Goal: Information Seeking & Learning: Learn about a topic

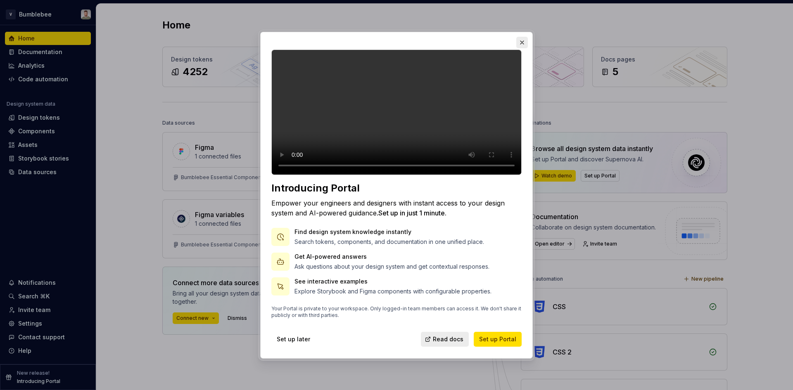
click at [520, 37] on button "button" at bounding box center [522, 43] width 12 height 12
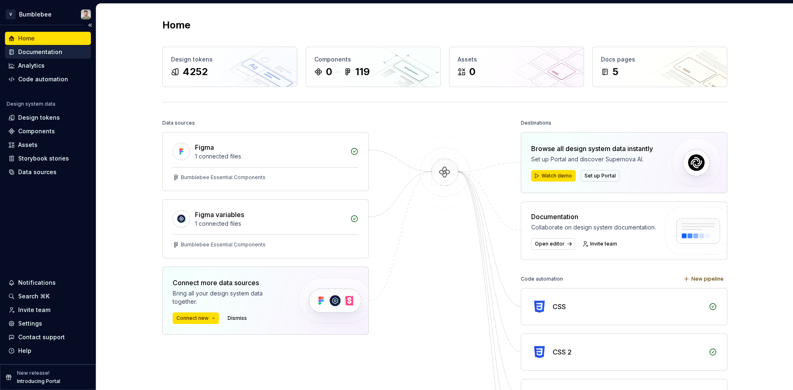
click at [51, 53] on div "Documentation" at bounding box center [40, 52] width 44 height 8
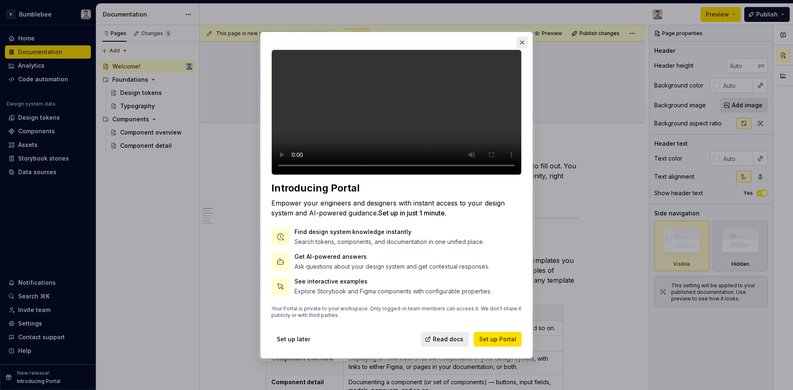
click at [522, 37] on button "button" at bounding box center [522, 43] width 12 height 12
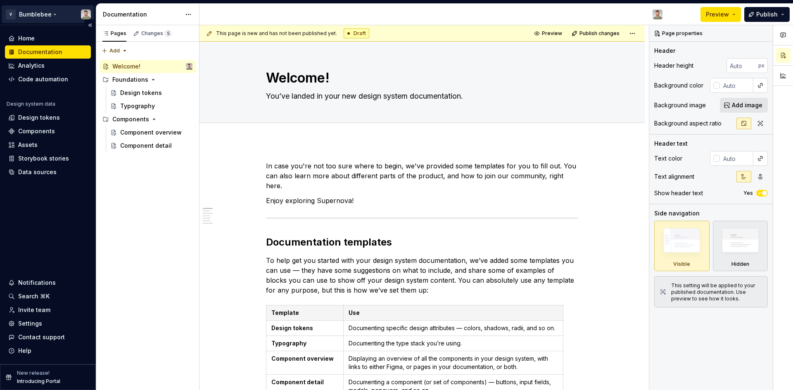
click at [39, 11] on html "V Bumblebee Home Documentation Analytics Code automation Design system data Des…" at bounding box center [396, 195] width 793 height 390
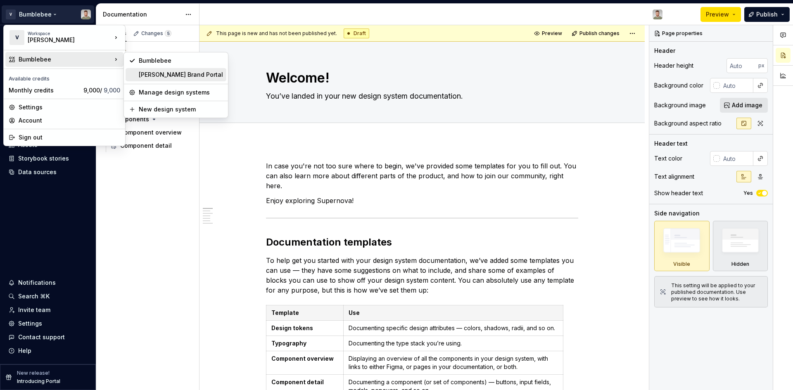
click at [152, 77] on div "VEGA Brand Portal" at bounding box center [181, 75] width 84 height 8
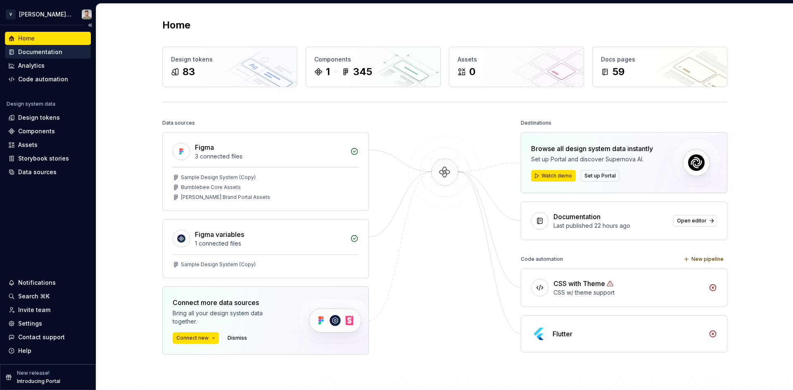
click at [50, 54] on div "Documentation" at bounding box center [40, 52] width 44 height 8
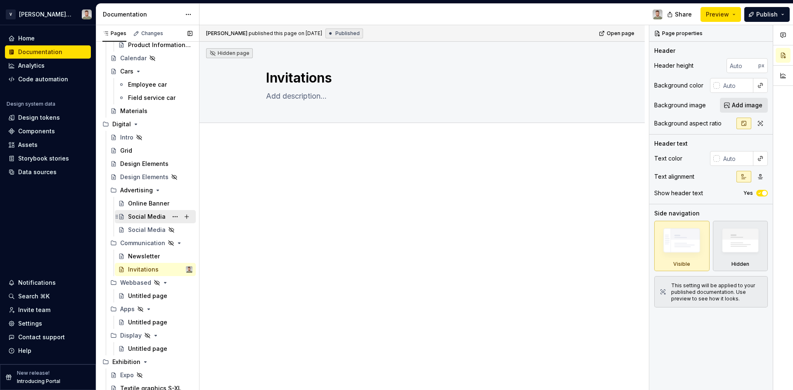
scroll to position [537, 0]
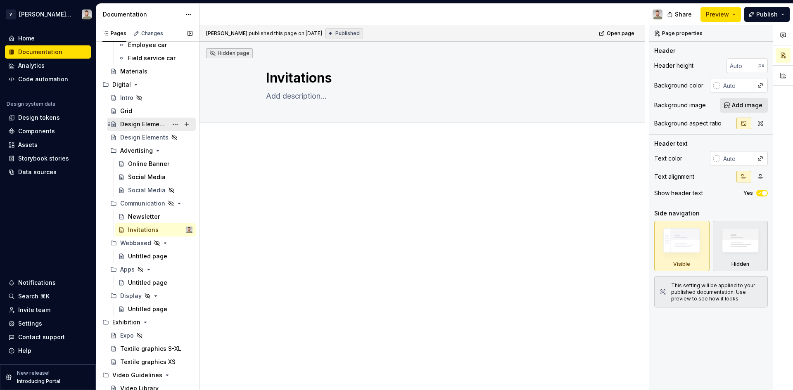
click at [142, 127] on div "Design Elements" at bounding box center [143, 124] width 47 height 8
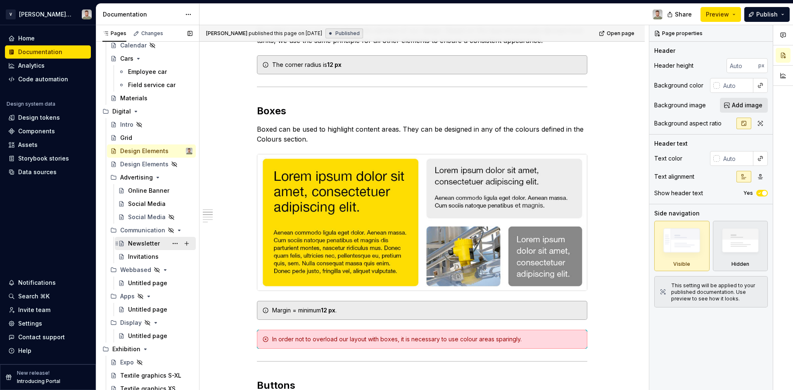
scroll to position [496, 0]
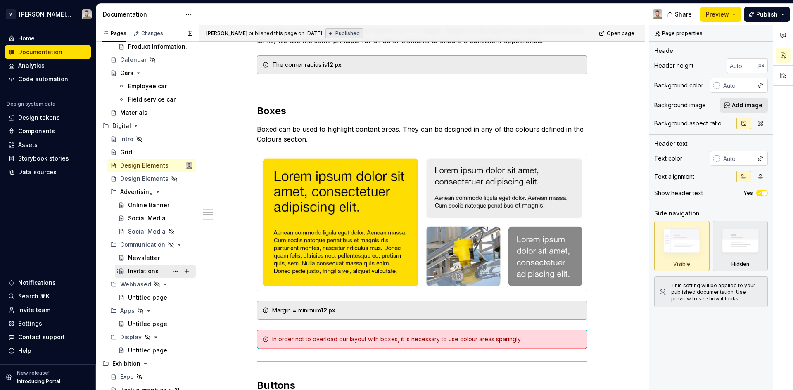
click at [145, 266] on div "Invitations" at bounding box center [160, 272] width 64 height 12
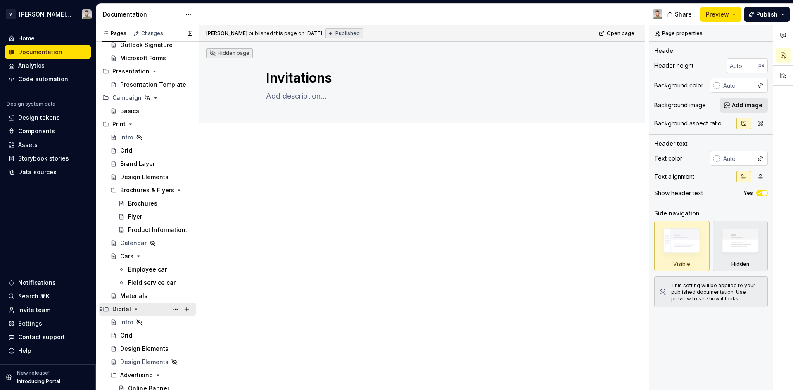
scroll to position [299, 0]
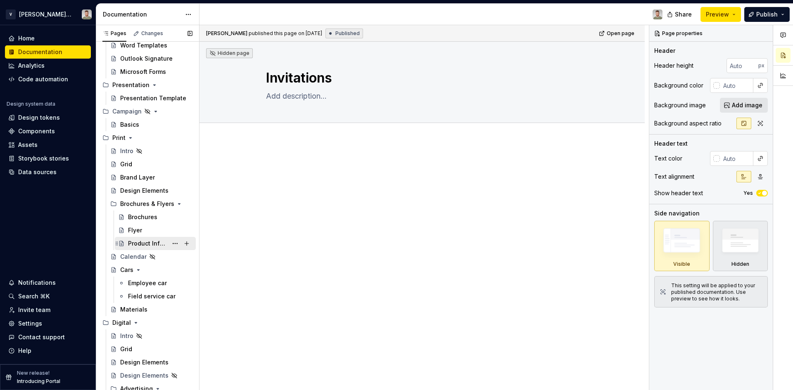
click at [144, 242] on div "Product Information (Technical documents)" at bounding box center [148, 244] width 40 height 8
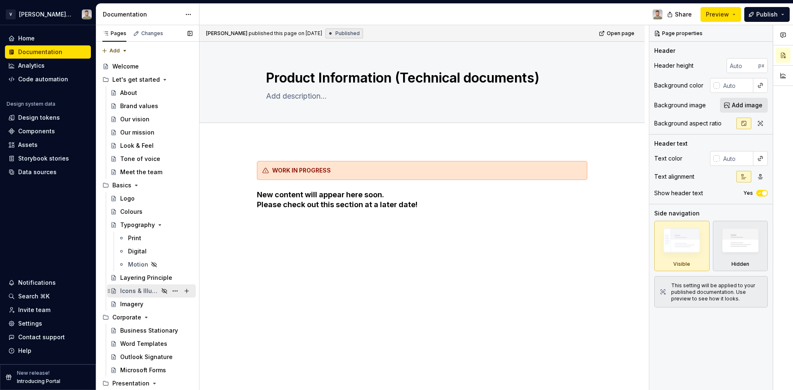
click at [140, 289] on div "Icons & Illustrations" at bounding box center [139, 291] width 38 height 8
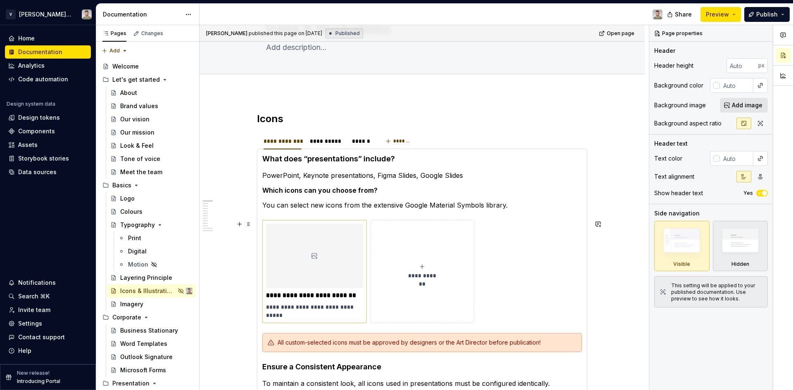
scroll to position [41, 0]
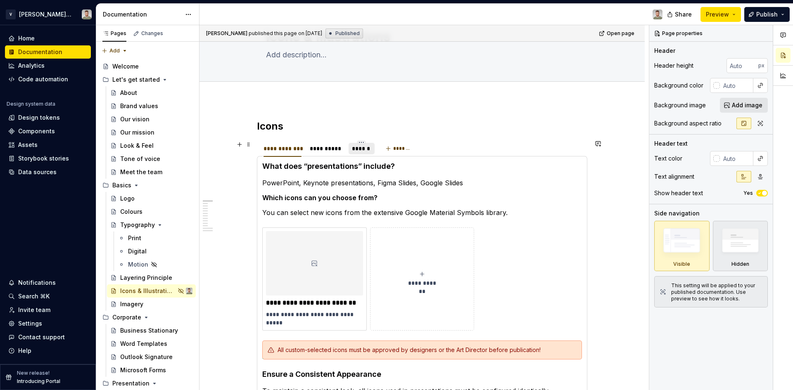
click at [354, 152] on div "******" at bounding box center [361, 149] width 19 height 8
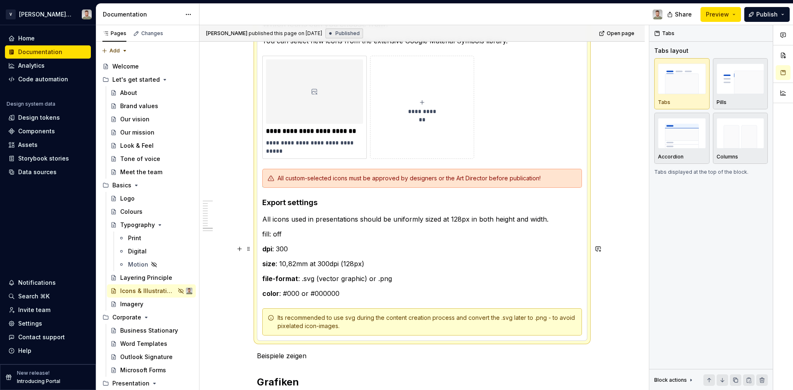
scroll to position [207, 0]
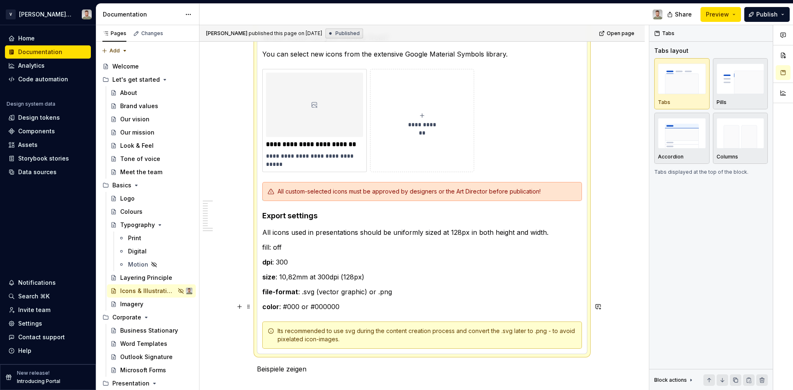
click at [338, 305] on p "color : #000 or #000000" at bounding box center [422, 307] width 320 height 10
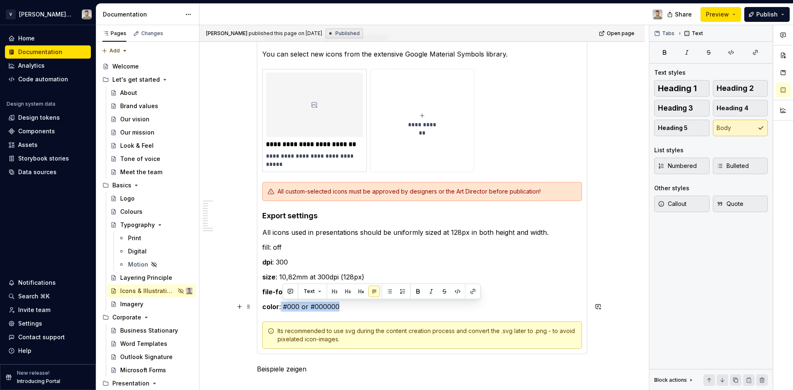
drag, startPoint x: 339, startPoint y: 309, endPoint x: 280, endPoint y: 310, distance: 58.7
click at [280, 310] on p "color : #000 or #000000" at bounding box center [422, 307] width 320 height 10
click at [321, 308] on p "color : #000 or #000000" at bounding box center [422, 307] width 320 height 10
click at [332, 253] on section-item-column "**********" at bounding box center [422, 172] width 320 height 353
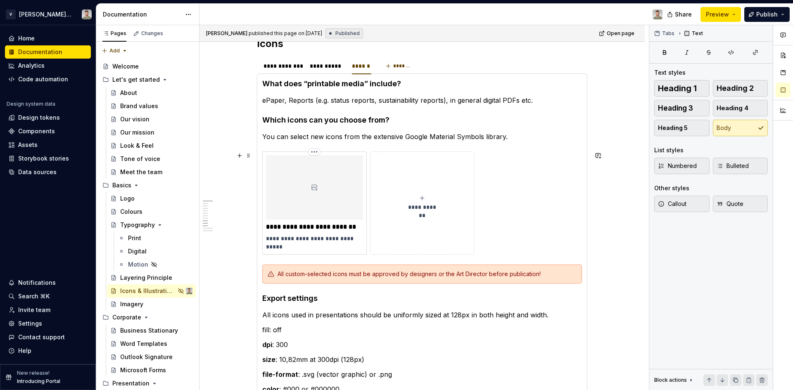
scroll to position [165, 0]
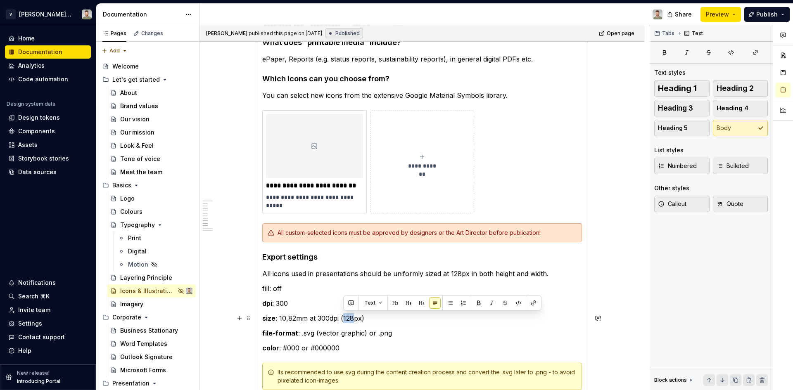
drag, startPoint x: 343, startPoint y: 315, endPoint x: 354, endPoint y: 319, distance: 12.3
click at [354, 319] on p "size : 10,82mm at 300dpi (128px)" at bounding box center [422, 318] width 320 height 10
click at [369, 322] on p "size : 10,82mm at 300dpi (128px)" at bounding box center [422, 318] width 320 height 10
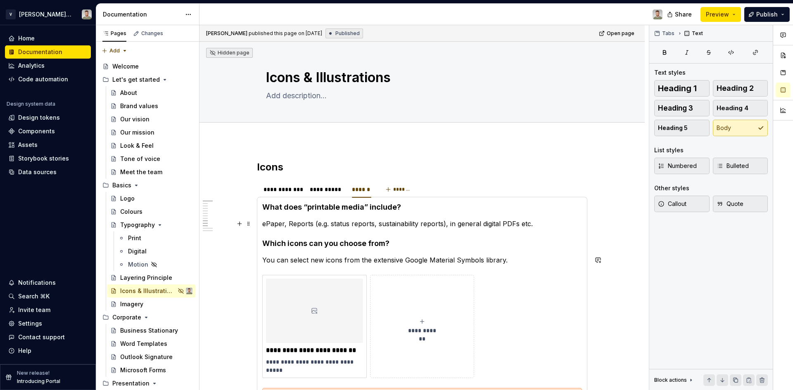
scroll to position [0, 0]
click at [291, 190] on div "**********" at bounding box center [283, 190] width 38 height 8
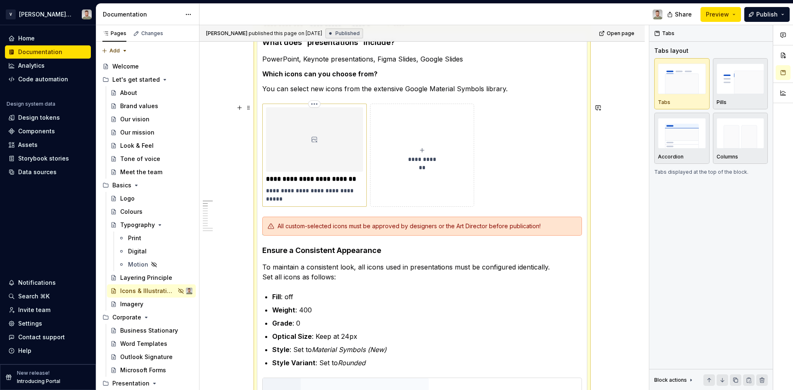
scroll to position [83, 0]
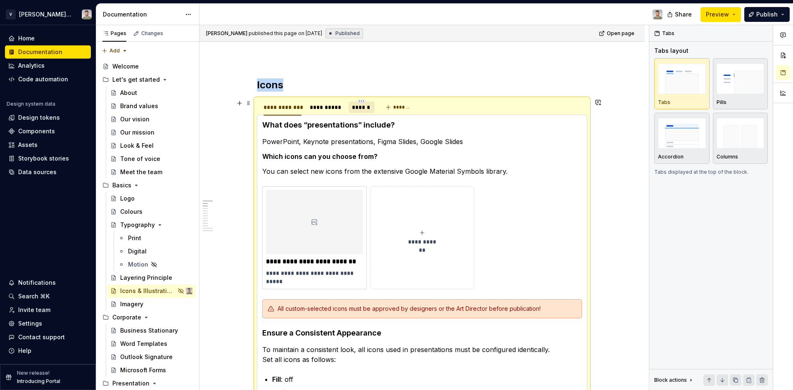
click at [363, 108] on div "******" at bounding box center [361, 107] width 19 height 8
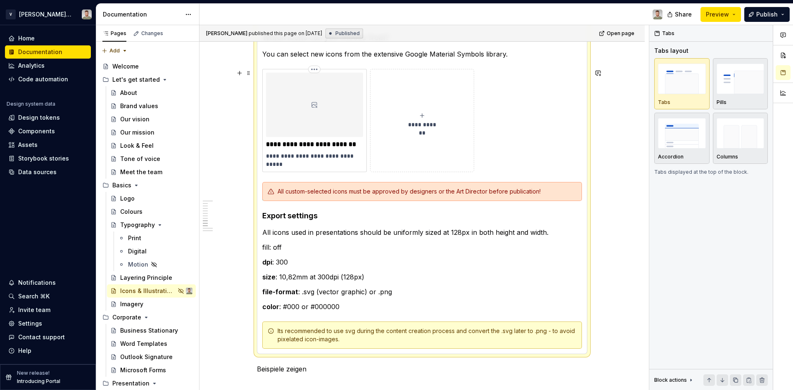
scroll to position [41, 0]
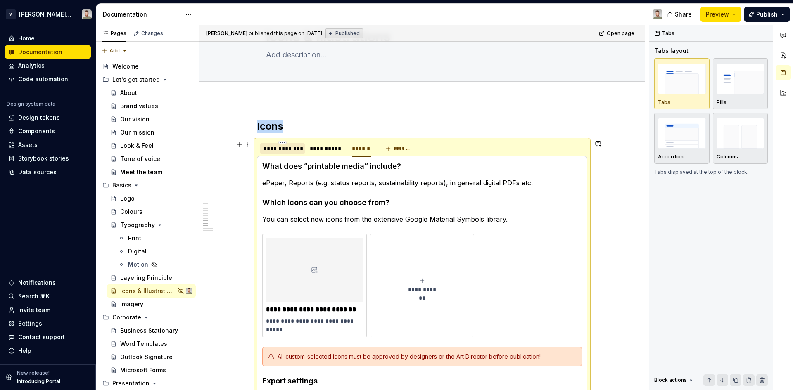
click at [276, 148] on div "**********" at bounding box center [283, 149] width 38 height 8
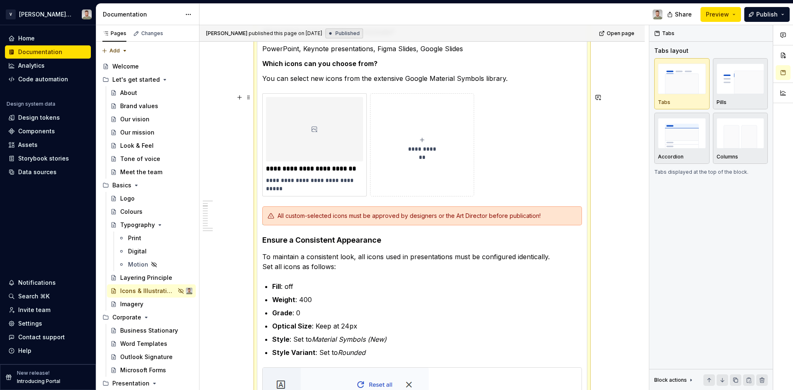
scroll to position [207, 0]
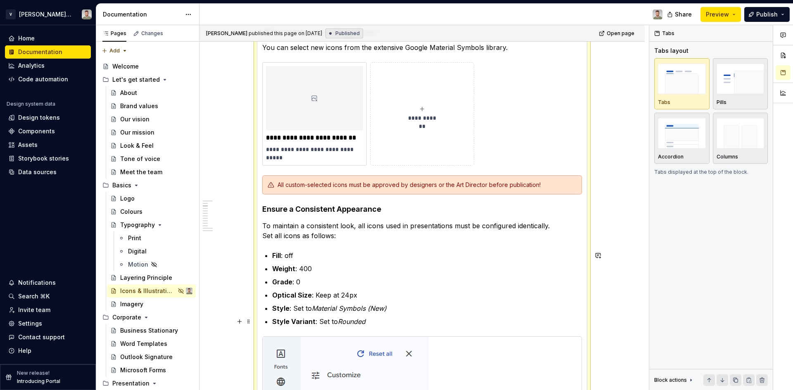
click at [365, 316] on ul "Fill : off Weight : 400 Grade : 0 Optical Size : Keep at 24px Style : Set to Ma…" at bounding box center [427, 289] width 310 height 76
click at [373, 325] on p "Style Variant : Set to Rounded" at bounding box center [427, 322] width 310 height 10
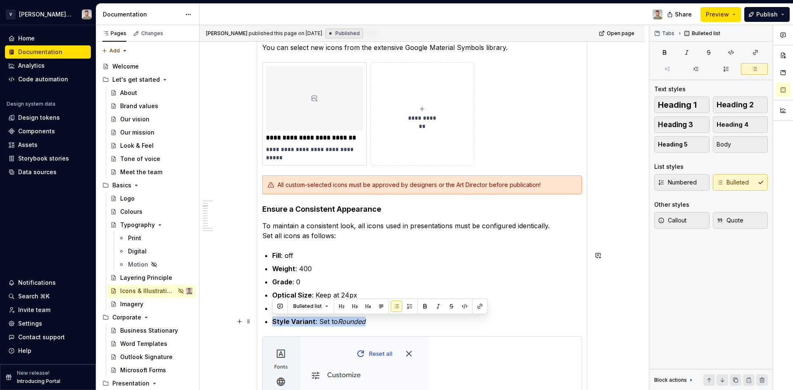
drag, startPoint x: 369, startPoint y: 324, endPoint x: 267, endPoint y: 323, distance: 102.0
click at [272, 323] on li "Style Variant : Set to Rounded" at bounding box center [427, 322] width 310 height 10
copy p "Style Variant : Set to Rounded"
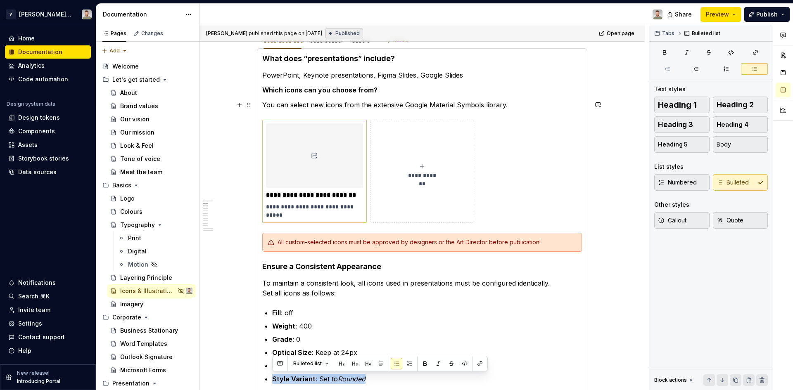
scroll to position [41, 0]
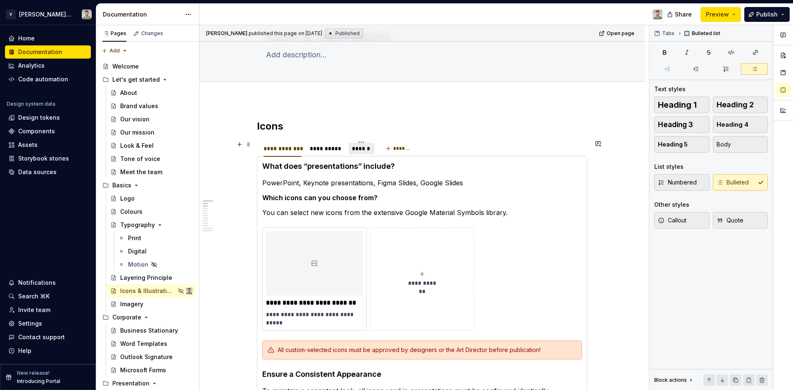
click at [358, 152] on div "******" at bounding box center [361, 149] width 19 height 8
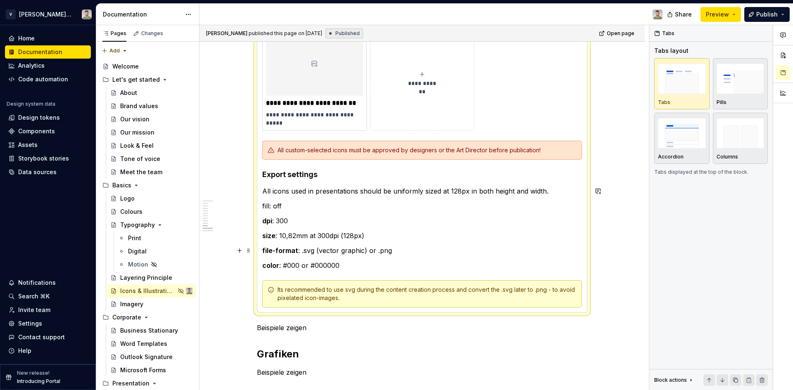
scroll to position [289, 0]
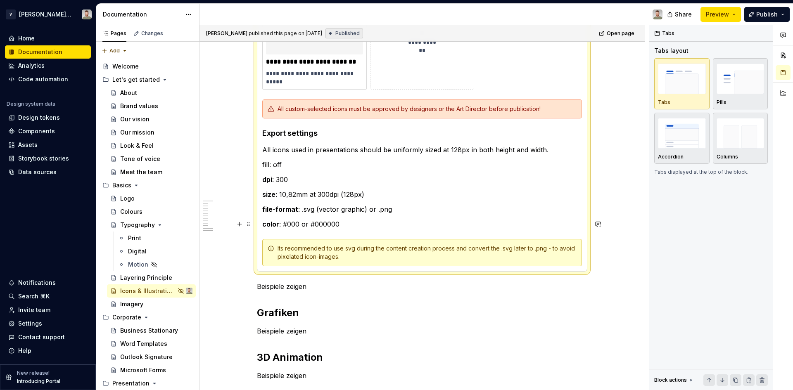
click at [351, 226] on p "color : #000 or #000000" at bounding box center [422, 224] width 320 height 10
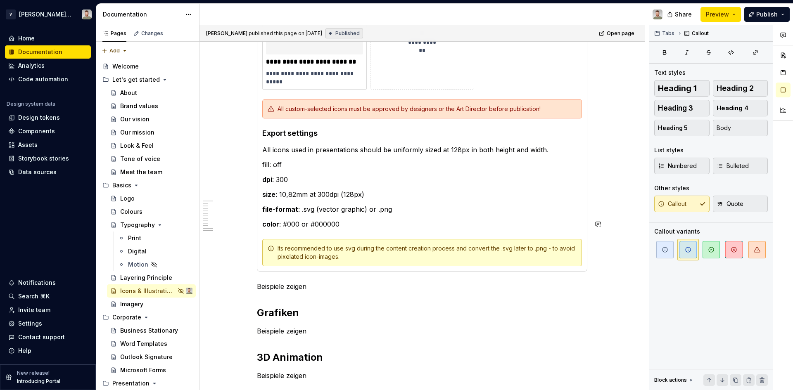
click at [351, 226] on p "color : #000 or #000000" at bounding box center [422, 224] width 320 height 10
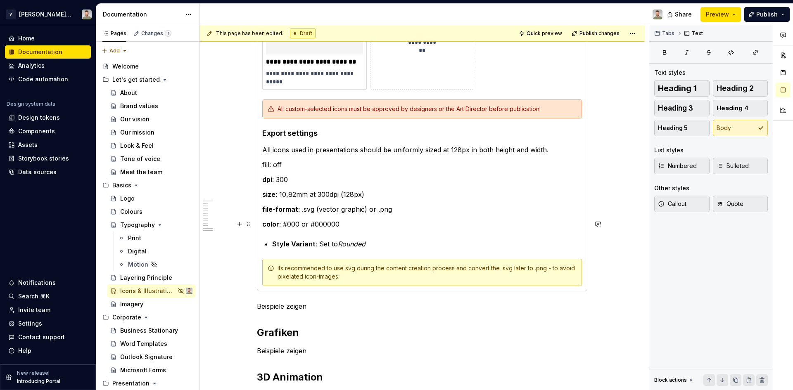
click at [344, 229] on p "color : #000 or #000000" at bounding box center [422, 224] width 320 height 10
click at [261, 226] on div "**********" at bounding box center [422, 99] width 330 height 383
drag, startPoint x: 261, startPoint y: 226, endPoint x: 334, endPoint y: 229, distance: 72.8
click at [334, 229] on div "**********" at bounding box center [422, 99] width 330 height 383
click at [346, 228] on p "color : #000 or #000000" at bounding box center [422, 224] width 320 height 10
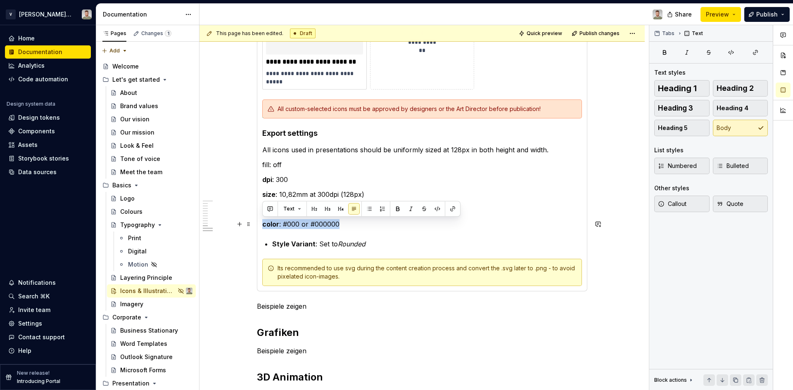
drag, startPoint x: 350, startPoint y: 228, endPoint x: 257, endPoint y: 225, distance: 93.0
click at [257, 225] on div "**********" at bounding box center [422, 99] width 330 height 383
click at [305, 205] on div "Text" at bounding box center [361, 209] width 194 height 12
click at [296, 209] on button "Text" at bounding box center [292, 209] width 25 height 12
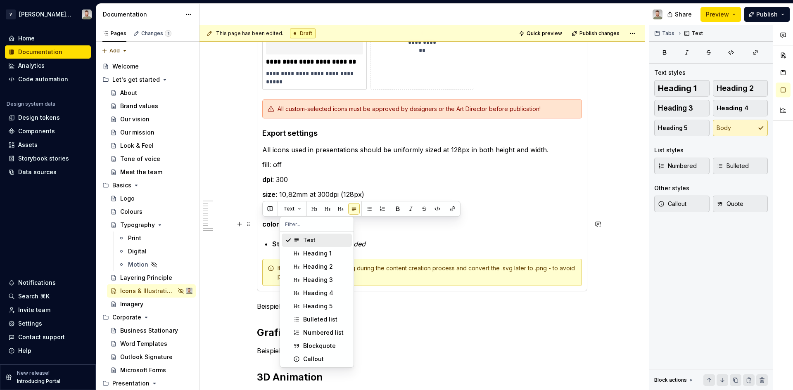
click at [275, 226] on strong "color" at bounding box center [270, 224] width 17 height 8
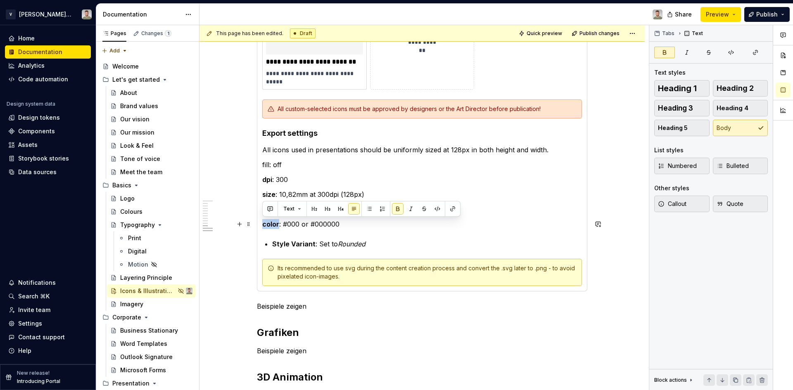
click at [275, 226] on strong "color" at bounding box center [270, 224] width 17 height 8
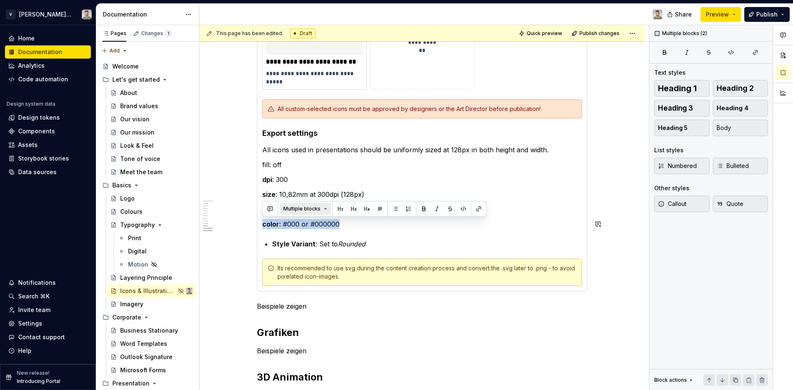
click at [307, 206] on span "Multiple blocks" at bounding box center [301, 209] width 37 height 7
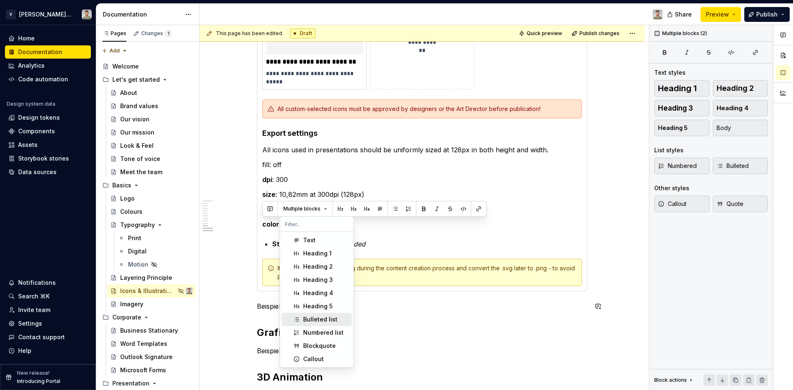
click at [323, 322] on div "Bulleted list" at bounding box center [320, 320] width 34 height 8
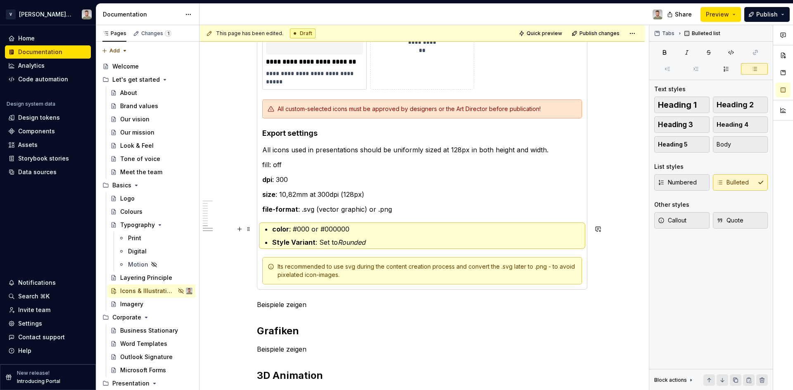
click at [368, 230] on p "color : #000 or #000000" at bounding box center [427, 229] width 310 height 10
click at [408, 218] on section-item-column "**********" at bounding box center [422, 99] width 320 height 371
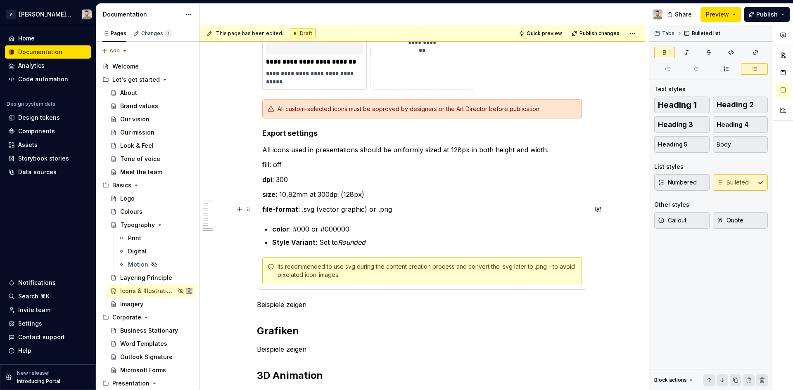
click at [351, 212] on p "file-format : .svg (vector graphic) or .png" at bounding box center [422, 209] width 320 height 10
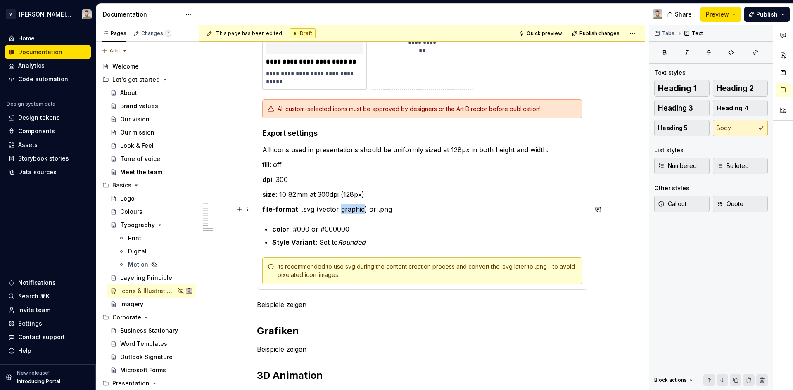
click at [351, 212] on p "file-format : .svg (vector graphic) or .png" at bounding box center [422, 209] width 320 height 10
click at [396, 236] on ul "color : #000 or #000000 Style Variant : Set to Rounded" at bounding box center [427, 235] width 310 height 23
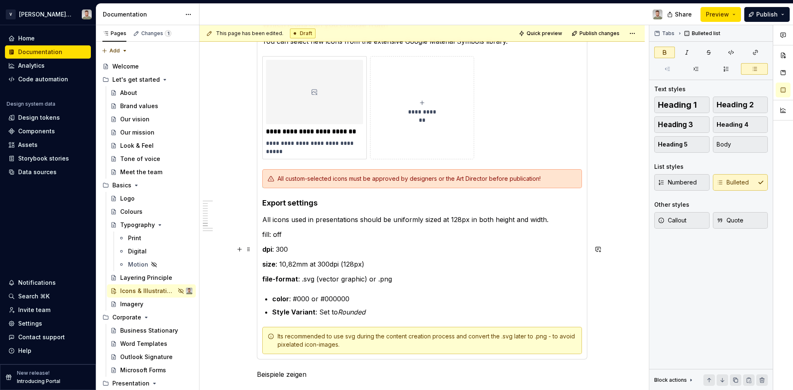
scroll to position [207, 0]
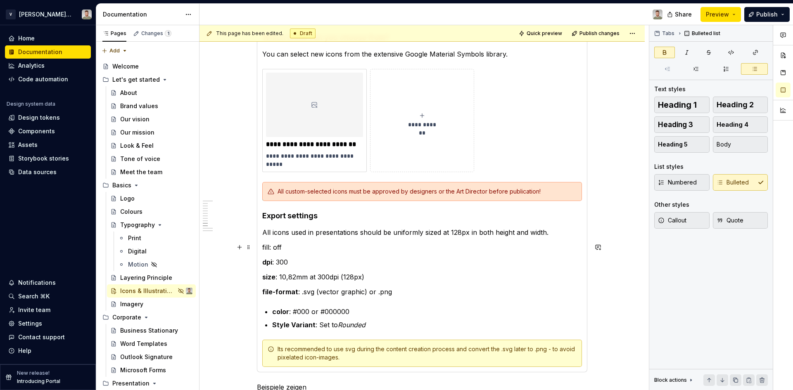
click at [276, 248] on p "fill: off" at bounding box center [422, 247] width 320 height 10
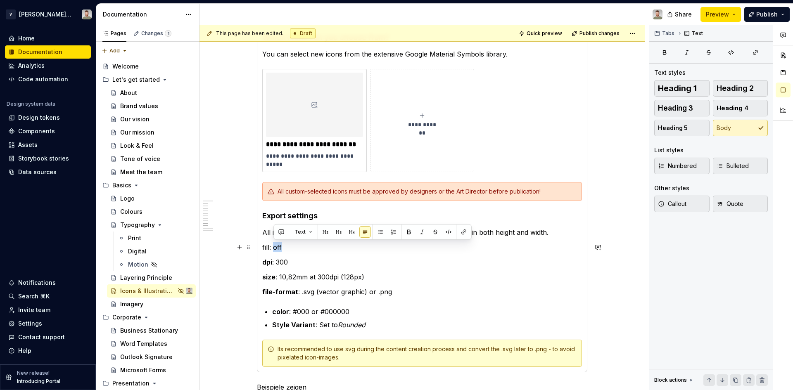
click at [276, 248] on p "fill: off" at bounding box center [422, 247] width 320 height 10
click at [289, 251] on p "fill: off" at bounding box center [422, 247] width 320 height 10
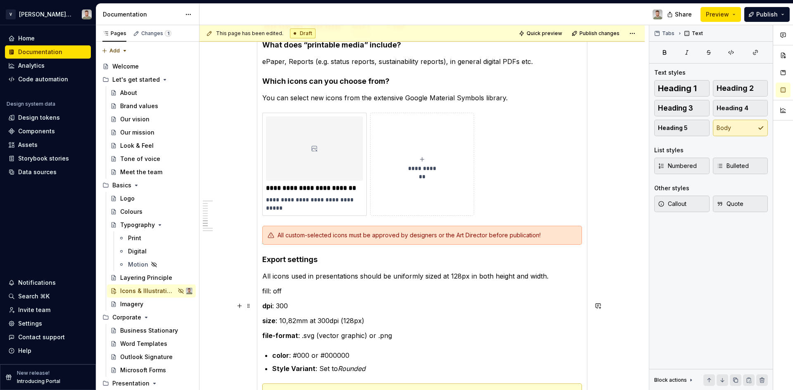
scroll to position [165, 0]
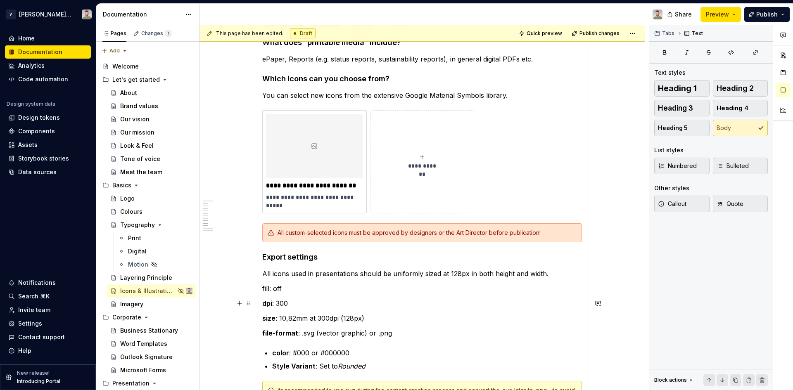
type textarea "*"
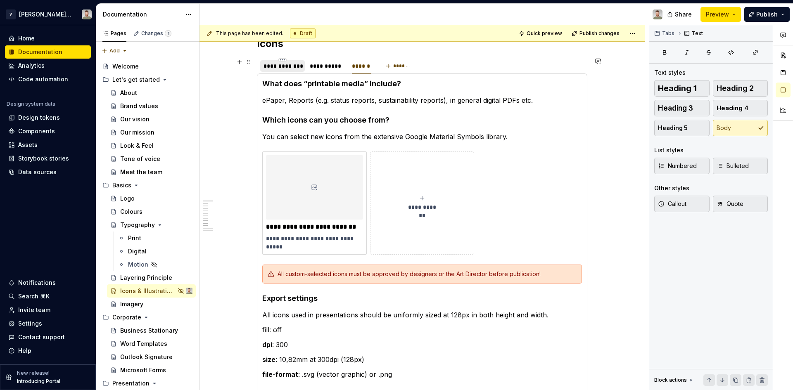
click at [287, 67] on div "**********" at bounding box center [283, 66] width 38 height 8
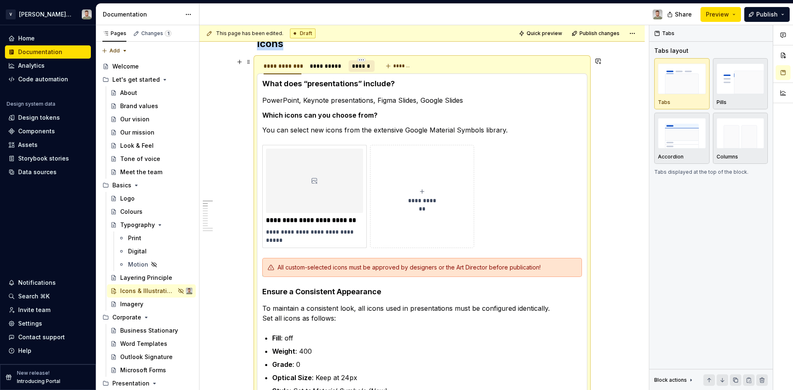
click at [355, 66] on div "******" at bounding box center [361, 66] width 19 height 8
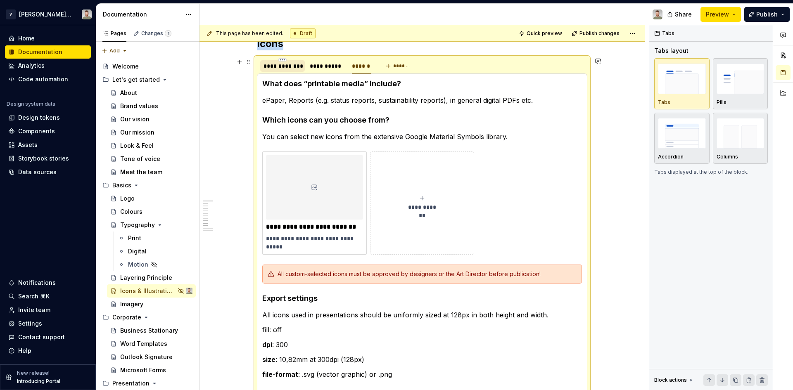
click at [294, 66] on div "**********" at bounding box center [283, 66] width 38 height 8
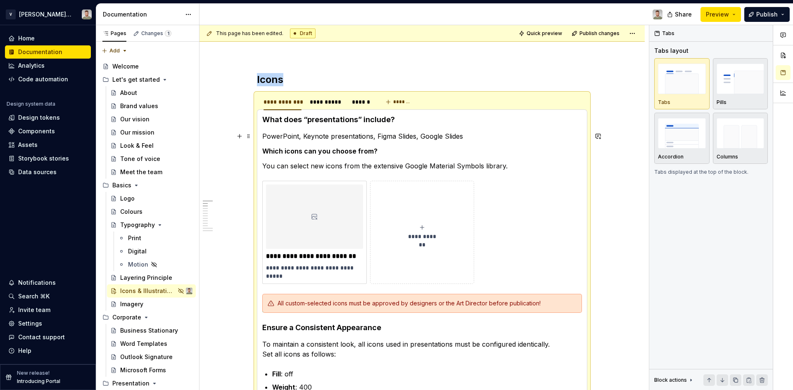
scroll to position [83, 0]
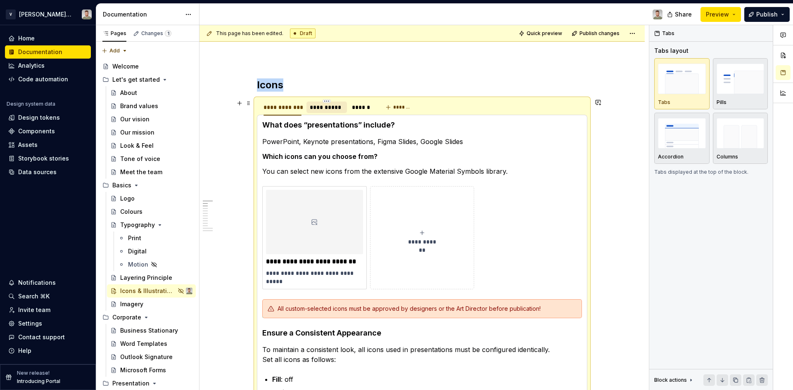
click at [325, 110] on div "**********" at bounding box center [327, 107] width 34 height 8
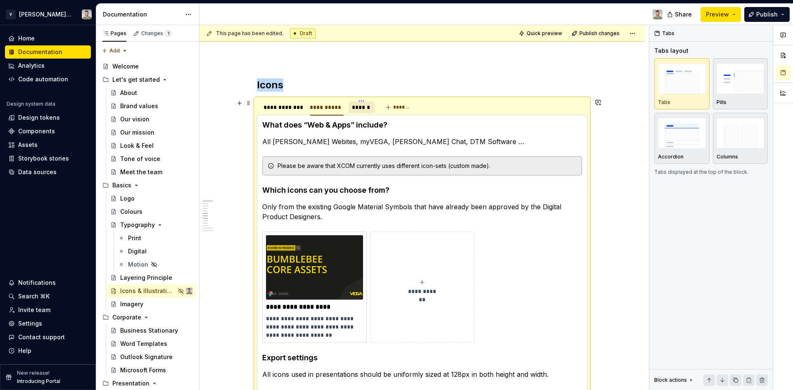
click at [361, 107] on div "******" at bounding box center [361, 107] width 19 height 8
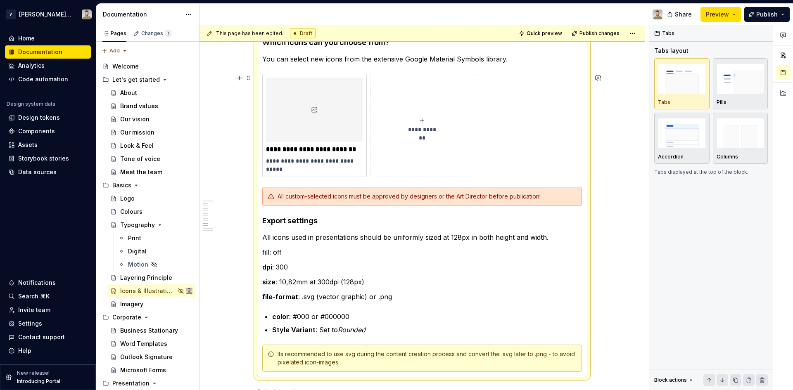
scroll to position [207, 0]
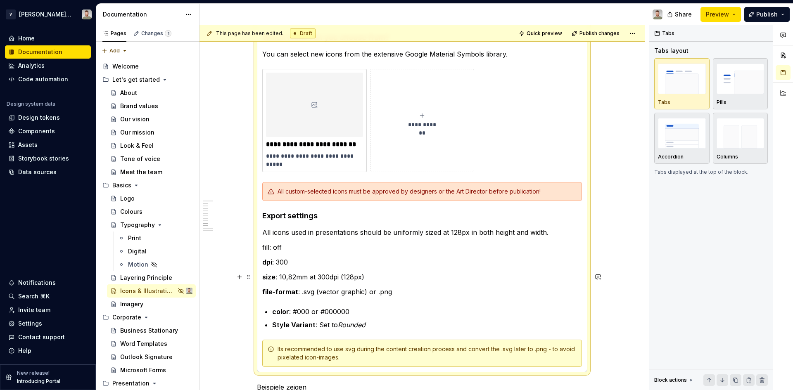
click at [343, 275] on p "size : 10,82mm at 300dpi (128px)" at bounding box center [422, 277] width 320 height 10
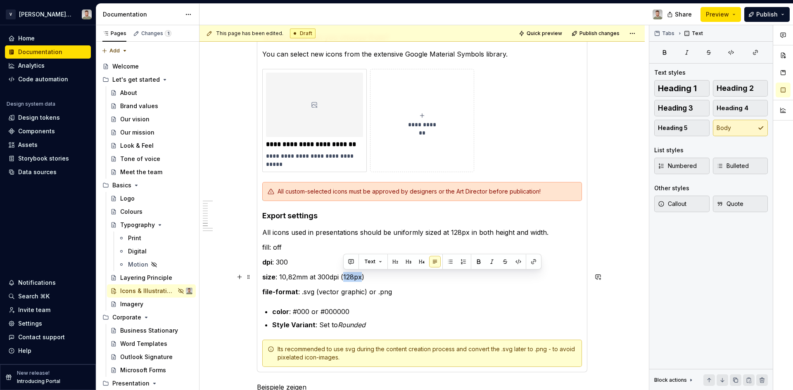
click at [343, 275] on p "size : 10,82mm at 300dpi (128px)" at bounding box center [422, 277] width 320 height 10
click at [333, 266] on p "dpi : 300" at bounding box center [422, 262] width 320 height 10
click at [417, 287] on p "file-format : .svg (vector graphic) or .png" at bounding box center [422, 292] width 320 height 10
click at [286, 286] on section-item-column "**********" at bounding box center [422, 181] width 320 height 371
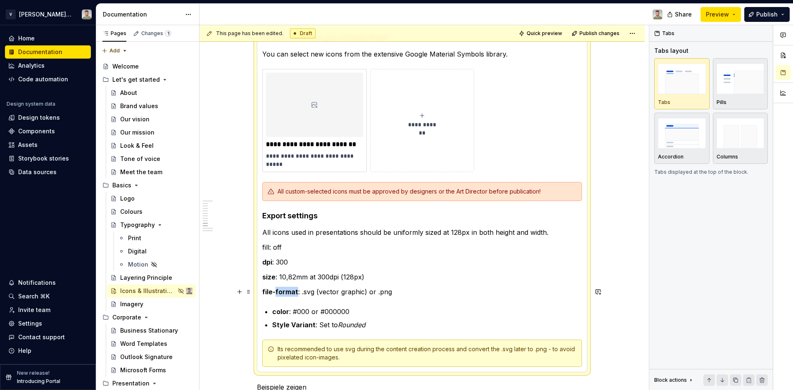
click at [286, 286] on section-item-column "**********" at bounding box center [422, 181] width 320 height 371
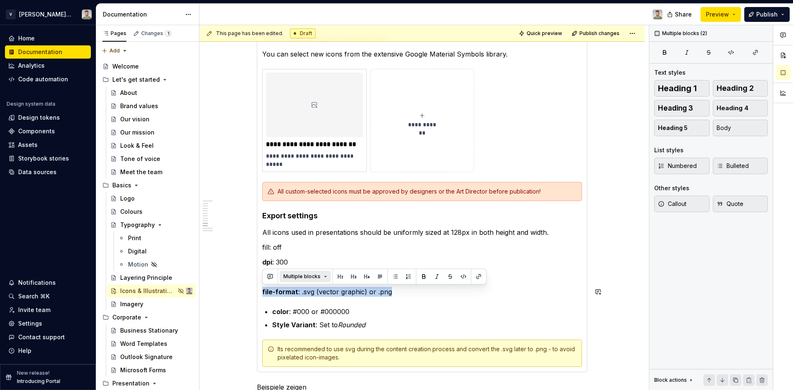
click at [296, 277] on span "Multiple blocks" at bounding box center [301, 276] width 37 height 7
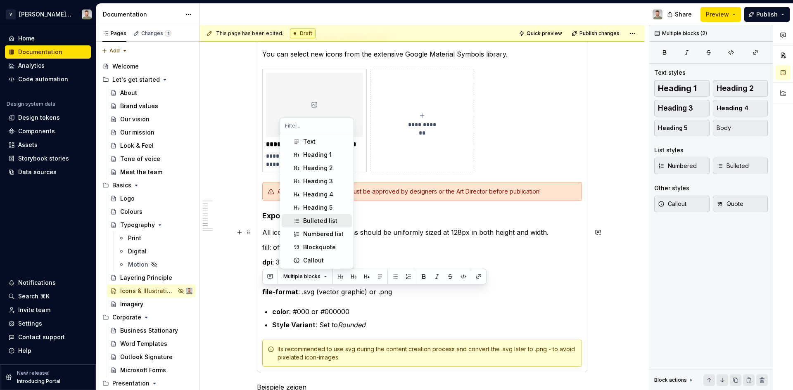
click at [317, 221] on div "Bulleted list" at bounding box center [320, 221] width 34 height 8
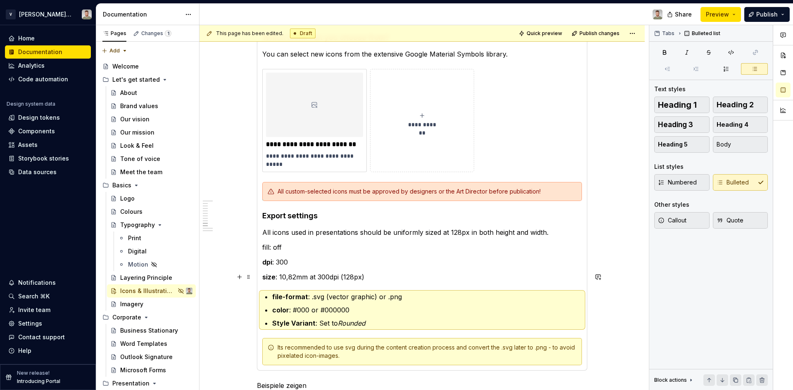
click at [301, 278] on p "size : 10,82mm at 300dpi (128px)" at bounding box center [422, 277] width 320 height 10
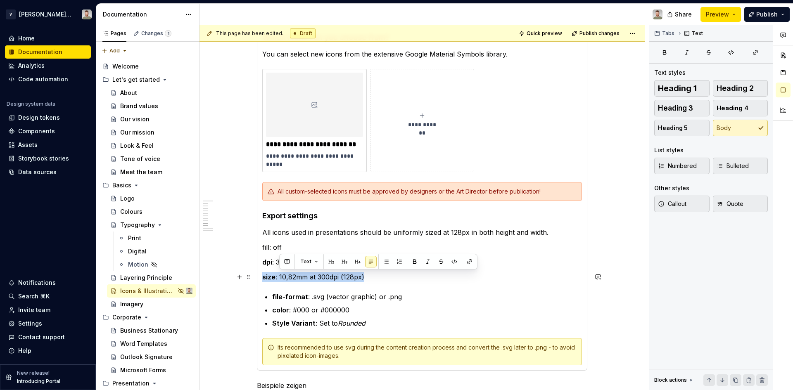
click at [301, 278] on p "size : 10,82mm at 300dpi (128px)" at bounding box center [422, 277] width 320 height 10
click at [291, 264] on span "Text" at bounding box center [288, 262] width 11 height 7
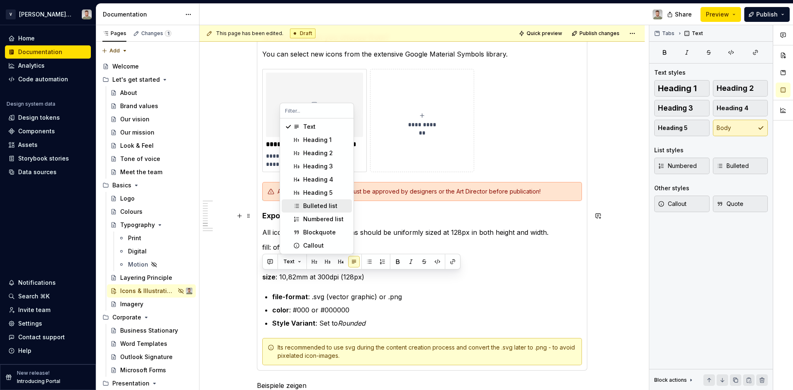
click at [302, 207] on span "Bulleted list" at bounding box center [317, 205] width 70 height 13
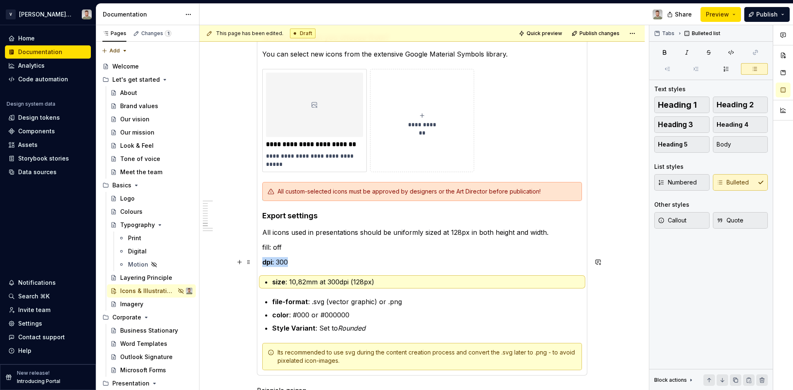
click at [281, 259] on p "dpi : 300" at bounding box center [422, 262] width 320 height 10
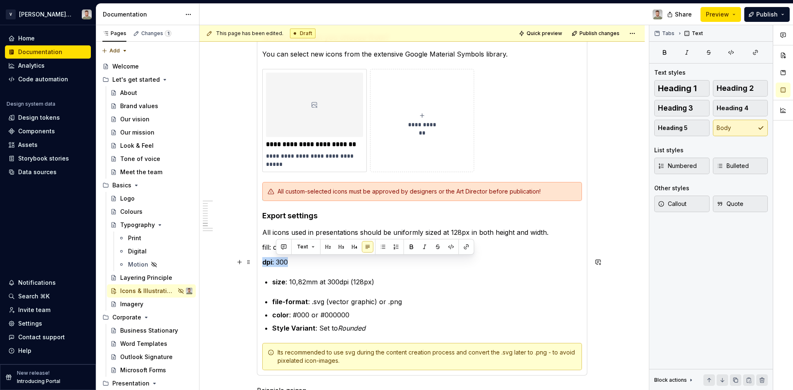
click at [281, 259] on p "dpi : 300" at bounding box center [422, 262] width 320 height 10
click at [297, 243] on button "Text" at bounding box center [292, 247] width 25 height 12
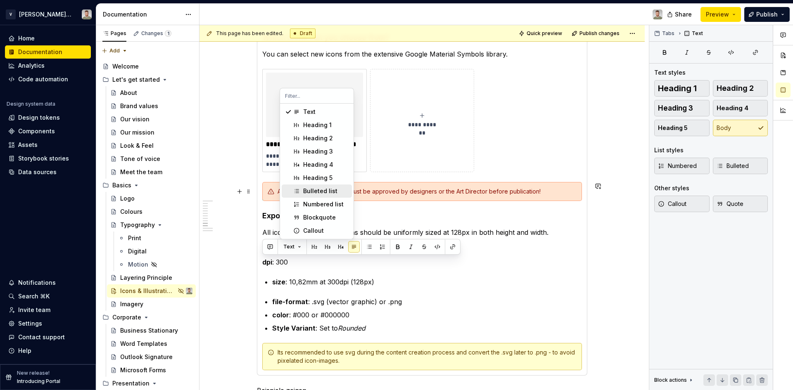
click at [309, 189] on div "Bulleted list" at bounding box center [320, 191] width 34 height 8
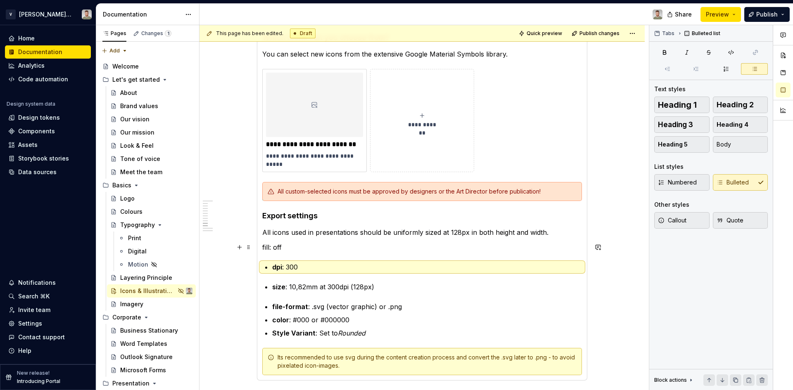
click at [275, 250] on p "fill: off" at bounding box center [422, 247] width 320 height 10
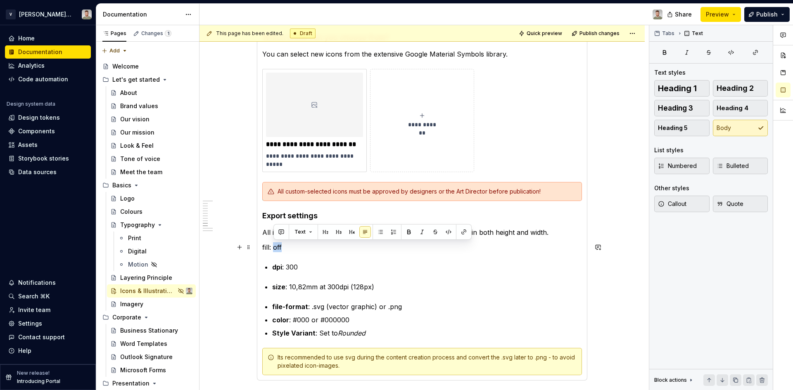
click at [274, 249] on p "fill: off" at bounding box center [422, 247] width 320 height 10
click at [288, 230] on span "Text" at bounding box center [288, 232] width 11 height 7
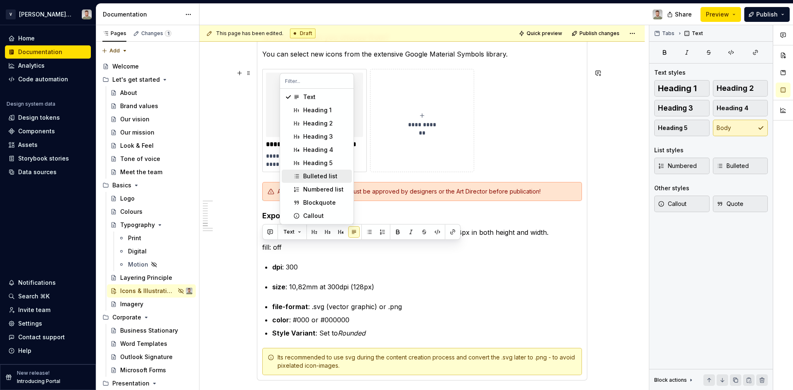
click at [307, 173] on div "Bulleted list" at bounding box center [320, 176] width 34 height 8
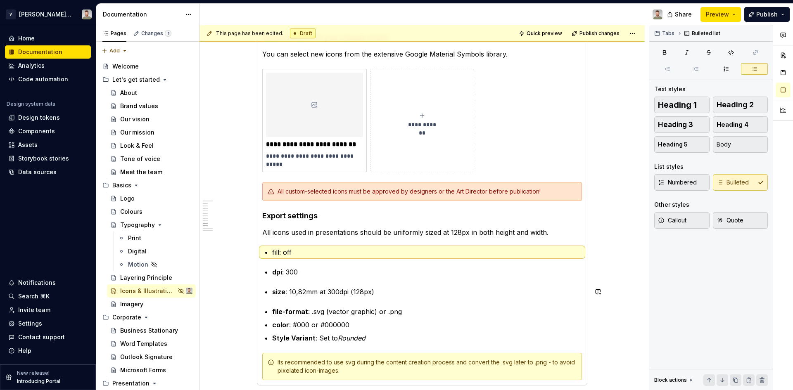
click at [325, 279] on section-item-column "**********" at bounding box center [422, 188] width 320 height 384
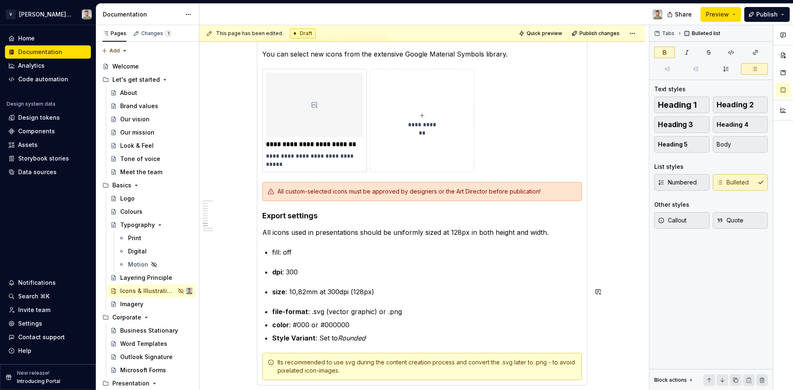
click at [290, 279] on section-item-column "**********" at bounding box center [422, 188] width 320 height 384
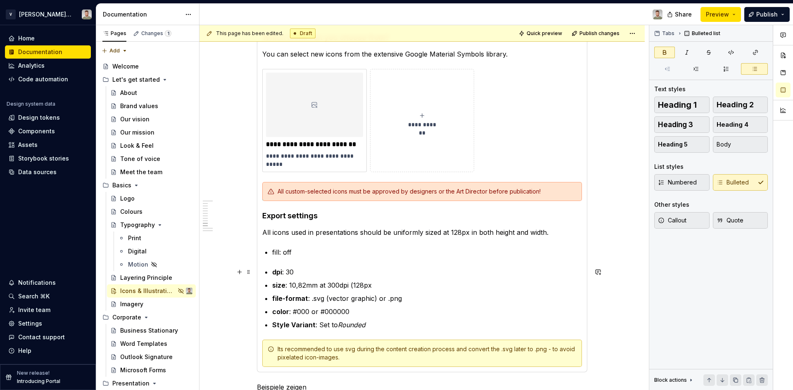
click at [273, 275] on strong "dpi" at bounding box center [277, 272] width 10 height 8
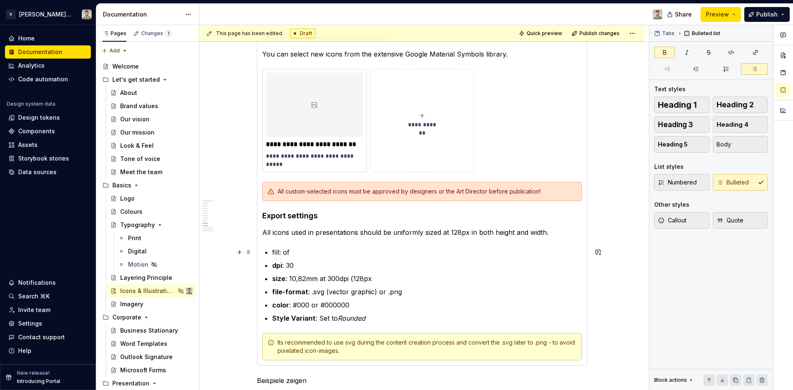
click at [292, 250] on p "fill: of" at bounding box center [427, 252] width 310 height 10
click at [297, 264] on p "dpi : 30" at bounding box center [427, 266] width 310 height 10
click at [372, 280] on p "size : 10,82mm at 300dpi (128px" at bounding box center [427, 279] width 310 height 10
click at [355, 253] on p "fill: off" at bounding box center [427, 252] width 310 height 10
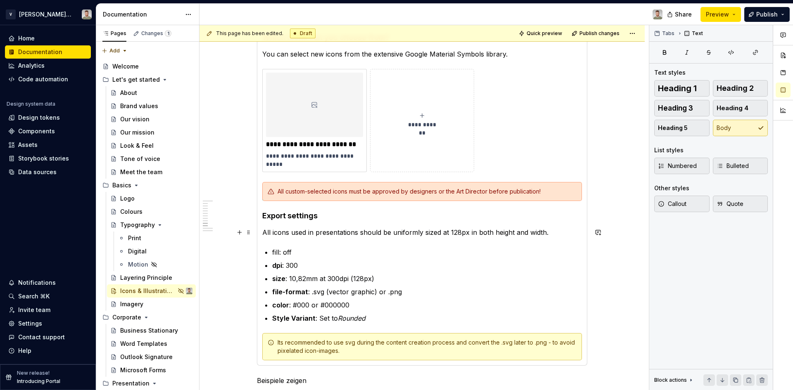
click at [331, 227] on section-item-column "**********" at bounding box center [422, 178] width 320 height 364
click at [342, 101] on div at bounding box center [314, 105] width 97 height 64
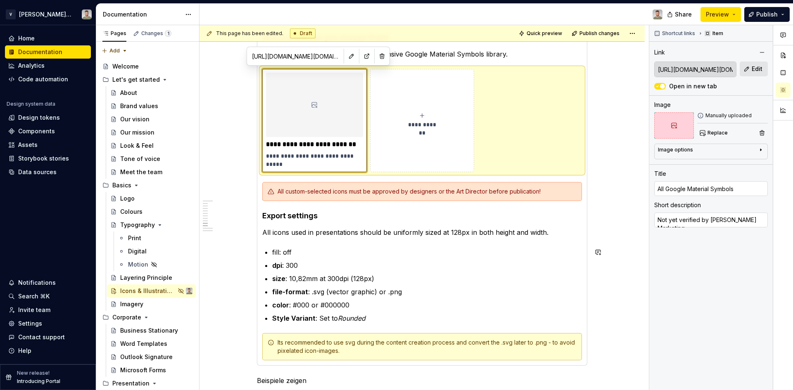
click at [373, 244] on section-item-column "**********" at bounding box center [422, 178] width 320 height 364
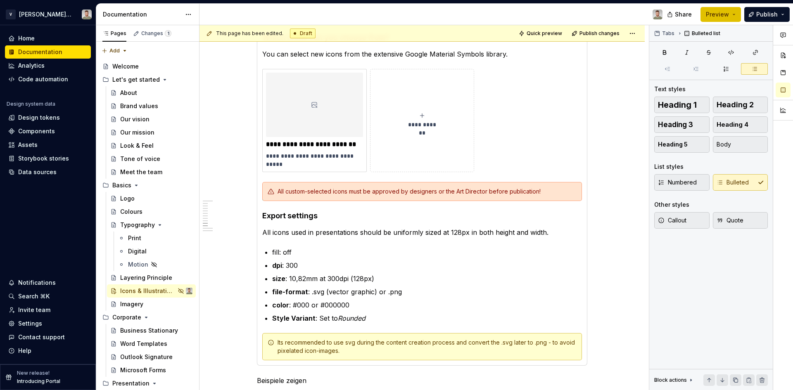
click at [717, 10] on span "Preview" at bounding box center [717, 14] width 23 height 8
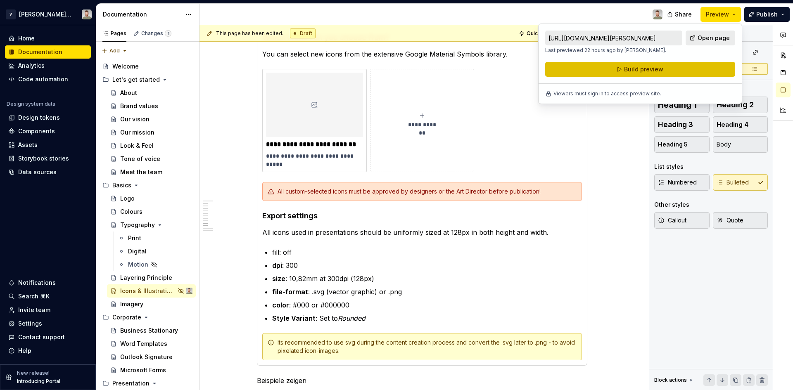
click at [648, 68] on span "Build preview" at bounding box center [643, 69] width 39 height 8
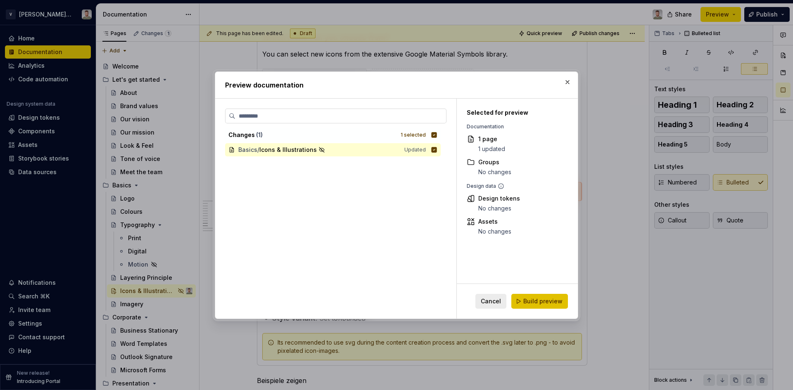
click at [536, 301] on span "Build preview" at bounding box center [542, 301] width 39 height 8
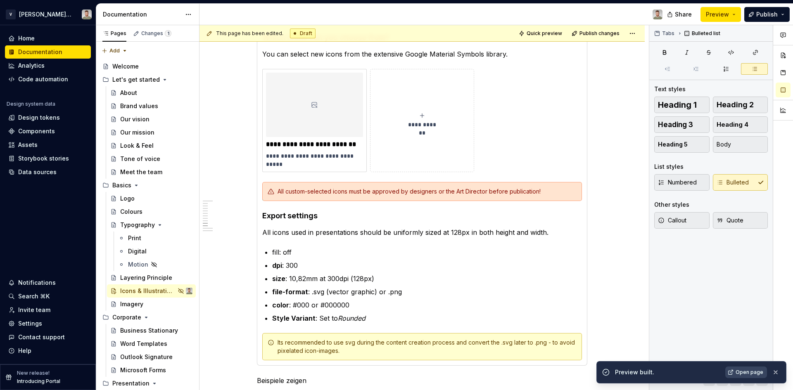
click at [747, 369] on span "Open page" at bounding box center [750, 372] width 28 height 7
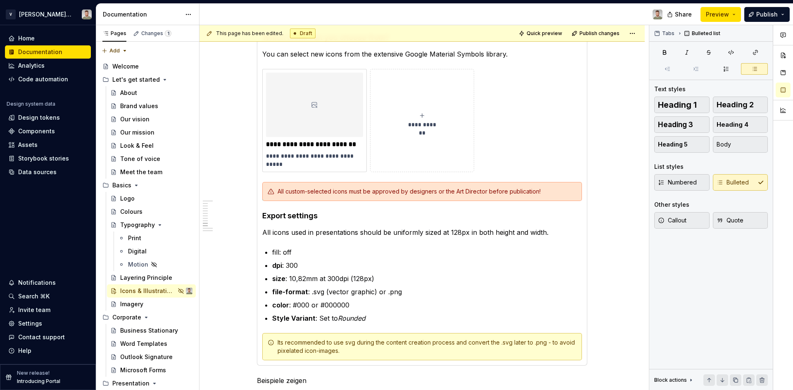
type textarea "*"
